Goal: Find specific page/section: Find specific page/section

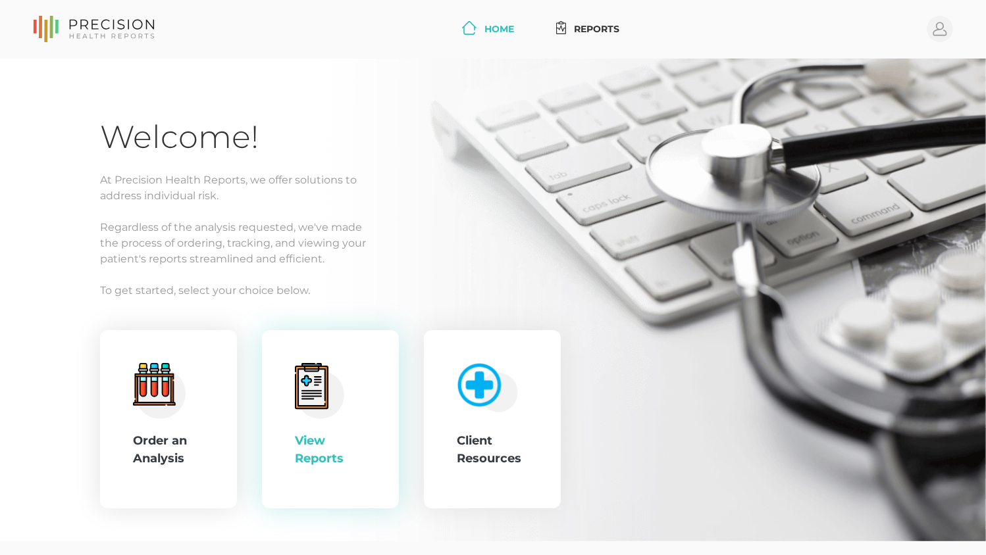
click at [320, 433] on div "View Reports" at bounding box center [330, 450] width 71 height 36
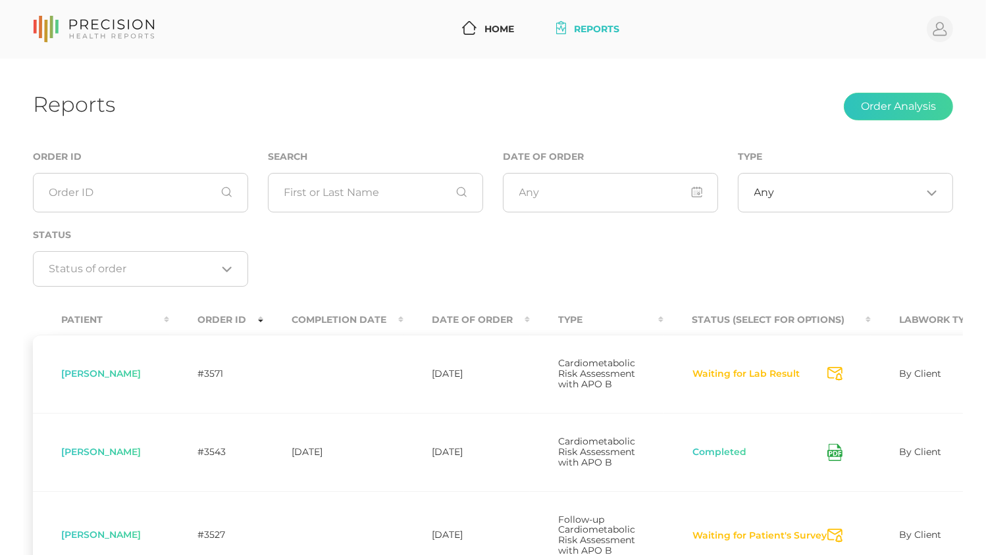
click at [478, 324] on th "Date Of Order" at bounding box center [466, 320] width 126 height 30
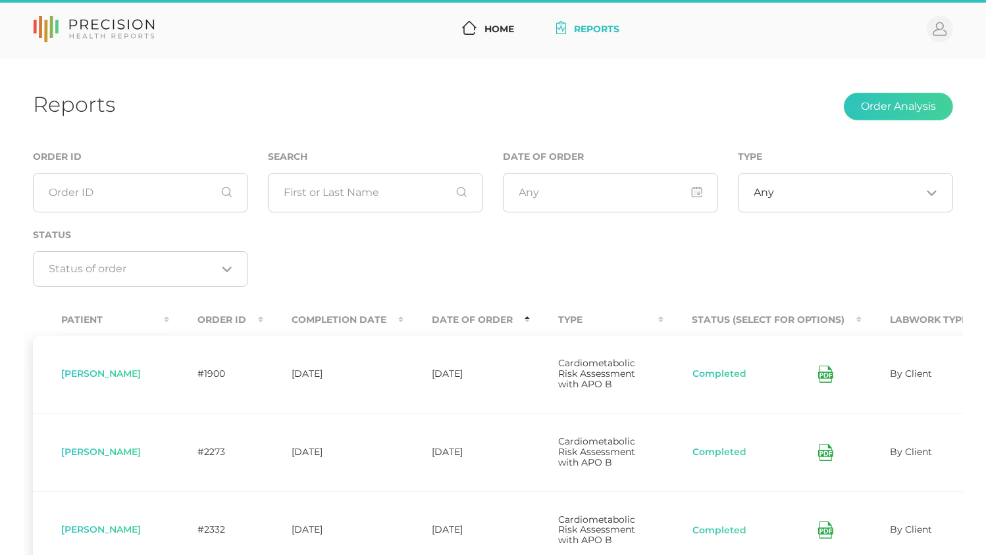
click at [482, 313] on th "Date Of Order" at bounding box center [466, 320] width 126 height 30
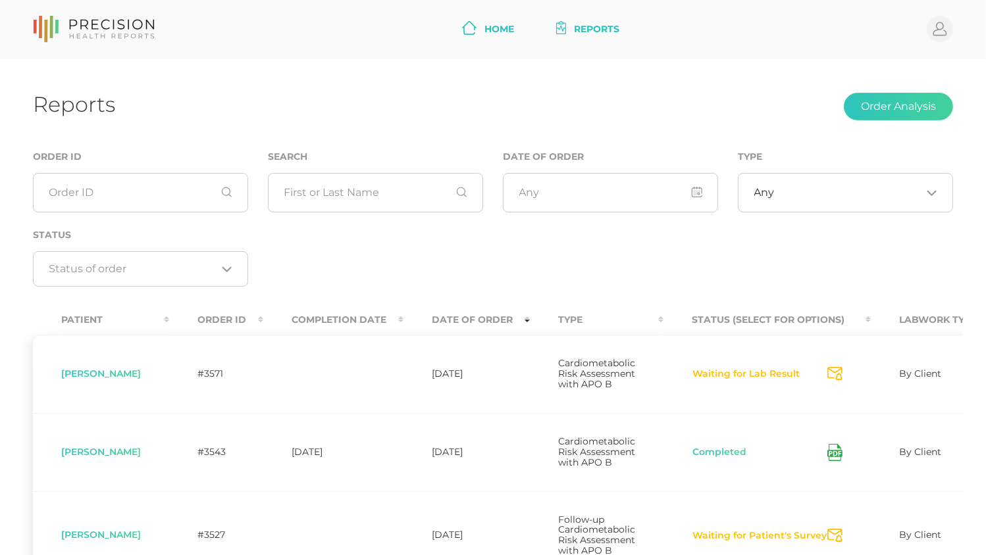
click at [488, 30] on link "Home" at bounding box center [488, 29] width 63 height 24
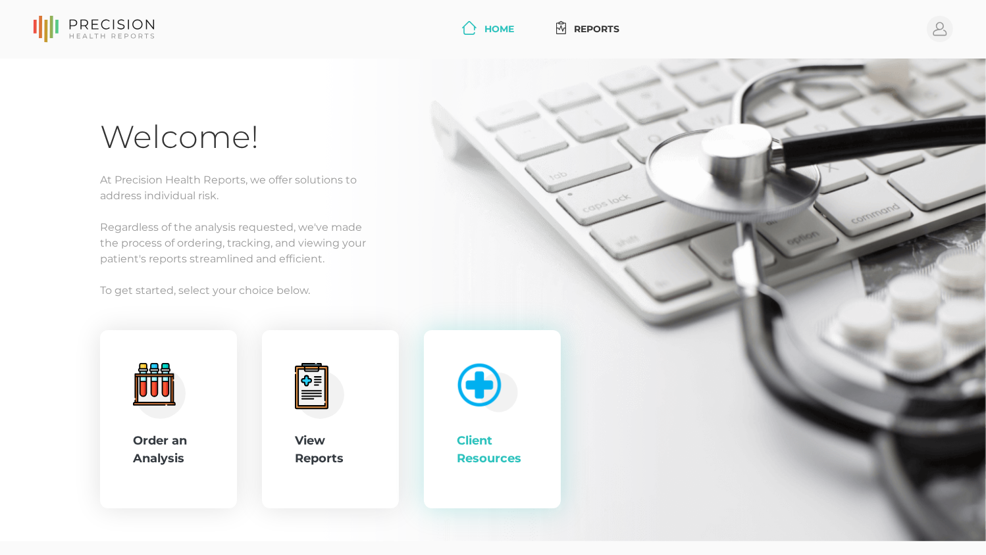
click at [503, 367] on img at bounding box center [485, 385] width 68 height 56
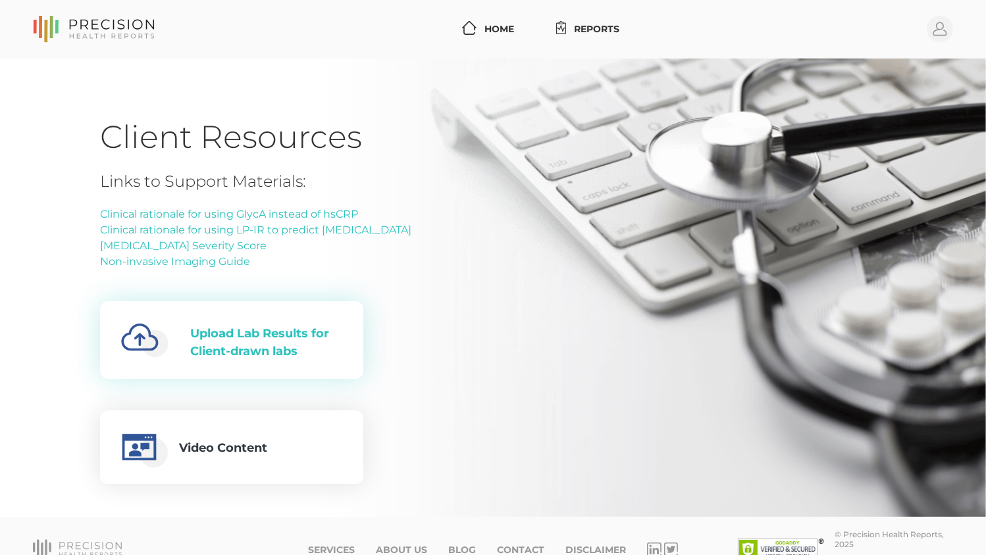
click at [267, 354] on div "Upload Lab Results for Client-drawn labs" at bounding box center [266, 343] width 152 height 36
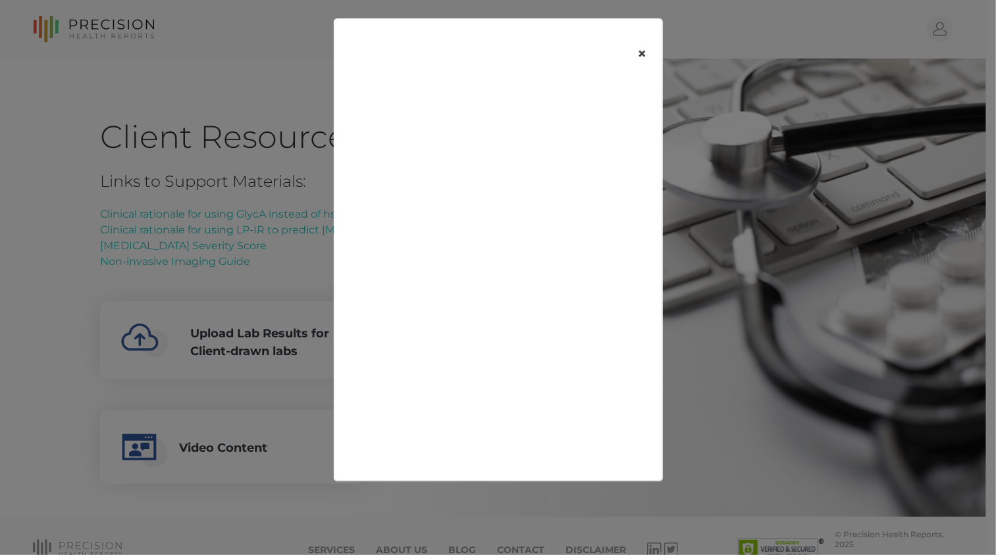
click at [642, 50] on button "×" at bounding box center [641, 53] width 41 height 55
